Goal: Information Seeking & Learning: Learn about a topic

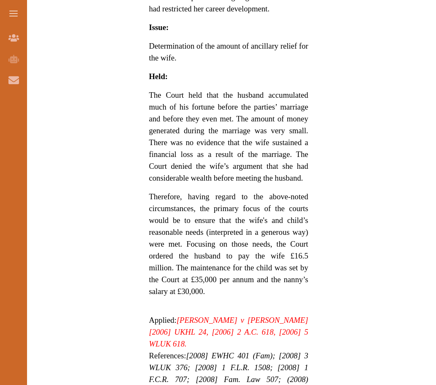
scroll to position [719, 0]
